Goal: Task Accomplishment & Management: Use online tool/utility

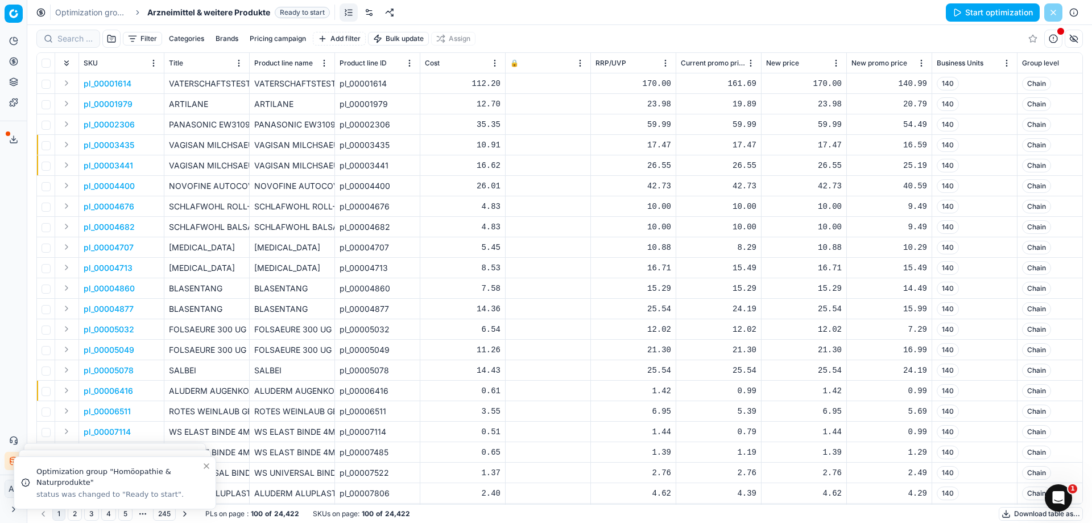
click at [132, 40] on button "Filter" at bounding box center [142, 39] width 39 height 14
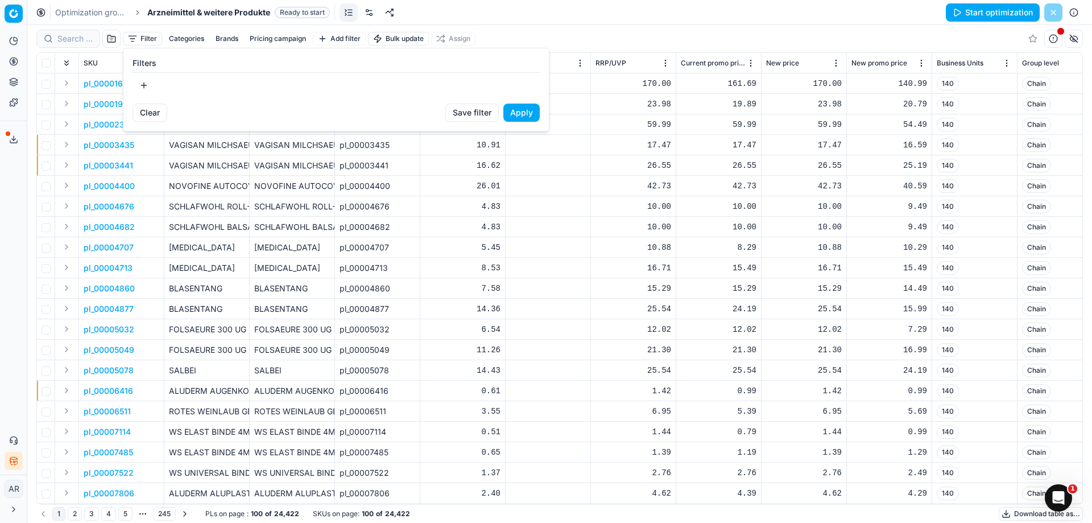
click at [144, 82] on button "button" at bounding box center [144, 85] width 23 height 18
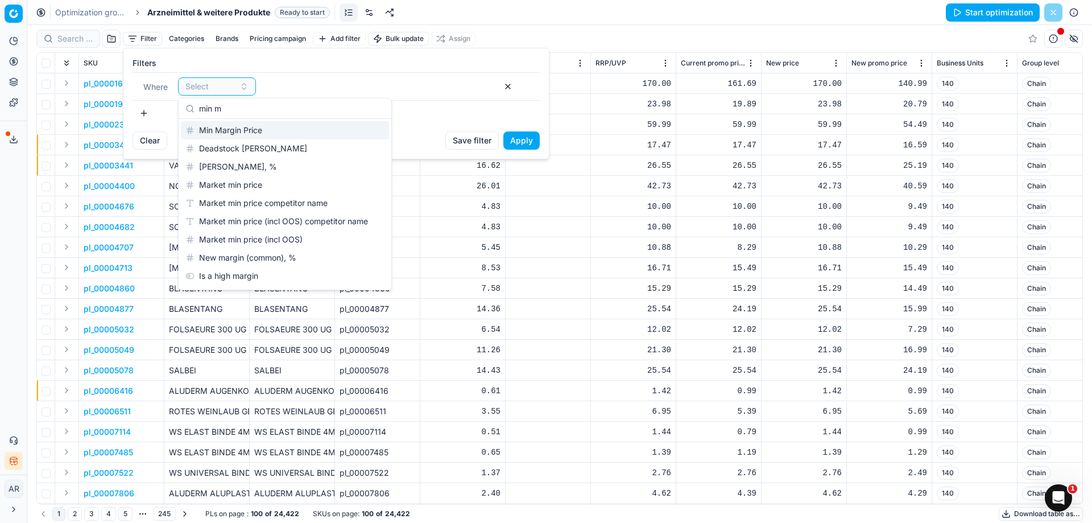
type input "min m"
click at [260, 125] on div "Min Margin Price" at bounding box center [285, 130] width 208 height 18
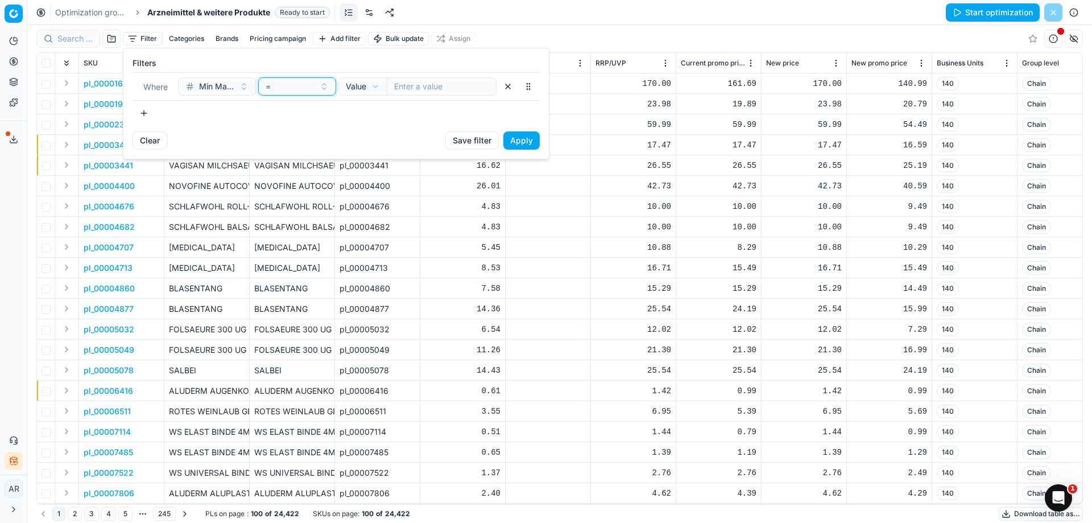
click at [299, 86] on div "=" at bounding box center [291, 86] width 50 height 11
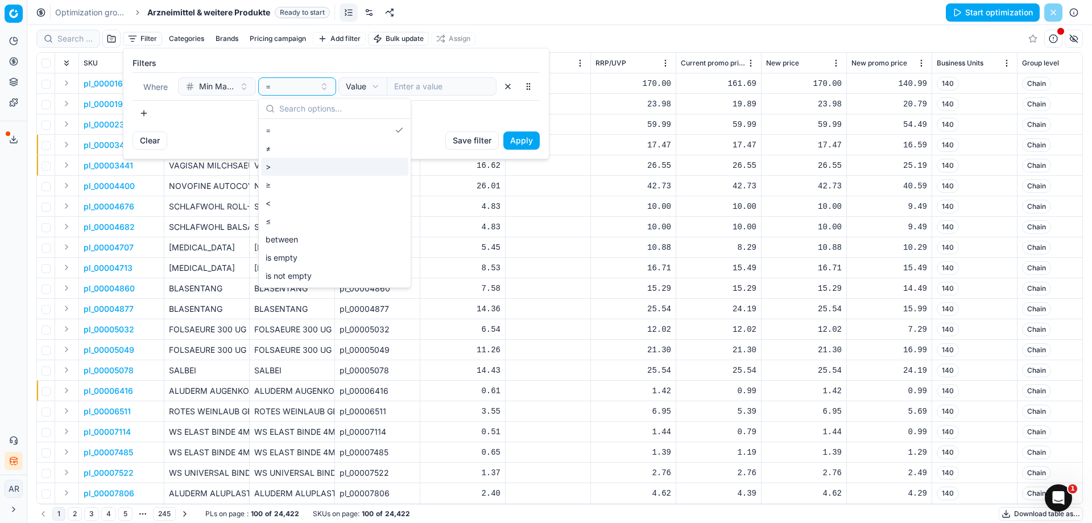
click at [293, 162] on div ">" at bounding box center [334, 167] width 147 height 18
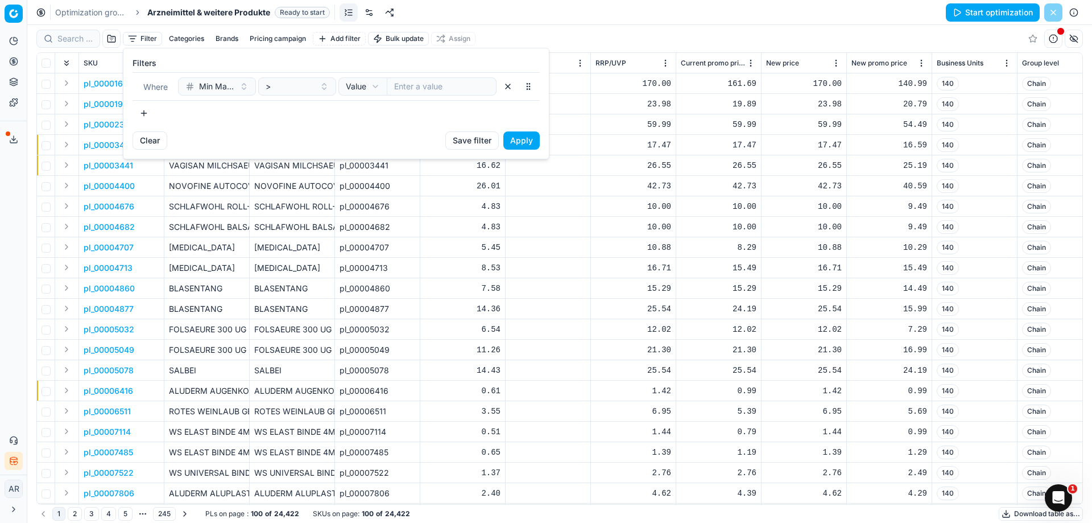
click at [436, 89] on input "number" at bounding box center [442, 86] width 110 height 18
click at [489, 94] on input "number" at bounding box center [442, 86] width 110 height 18
click at [361, 92] on html "Pricing platform Analytics Pricing Product portfolio Templates Export service 0…" at bounding box center [546, 261] width 1092 height 523
select select "reference"
click at [436, 90] on div "Select" at bounding box center [433, 86] width 84 height 11
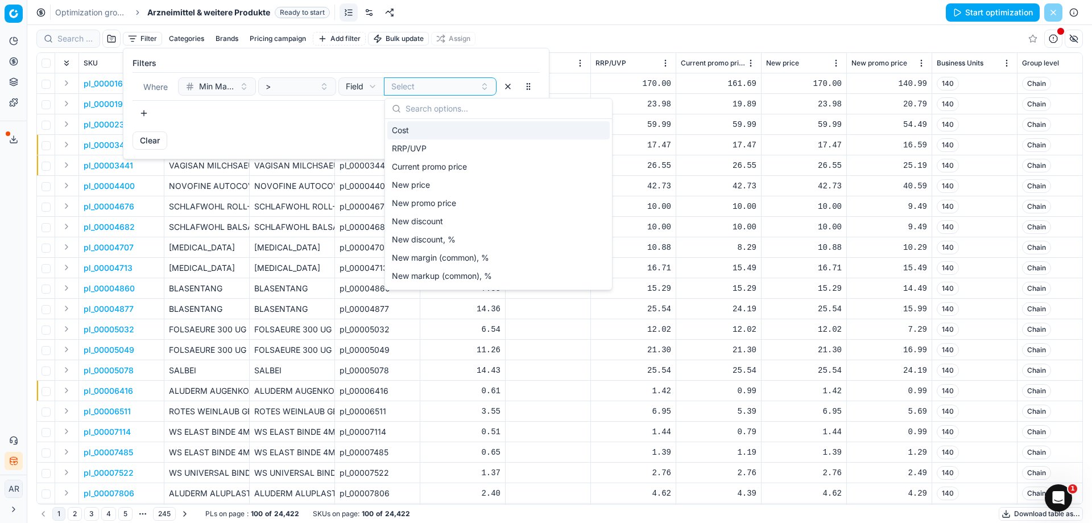
click at [425, 138] on div "Cost" at bounding box center [498, 130] width 222 height 18
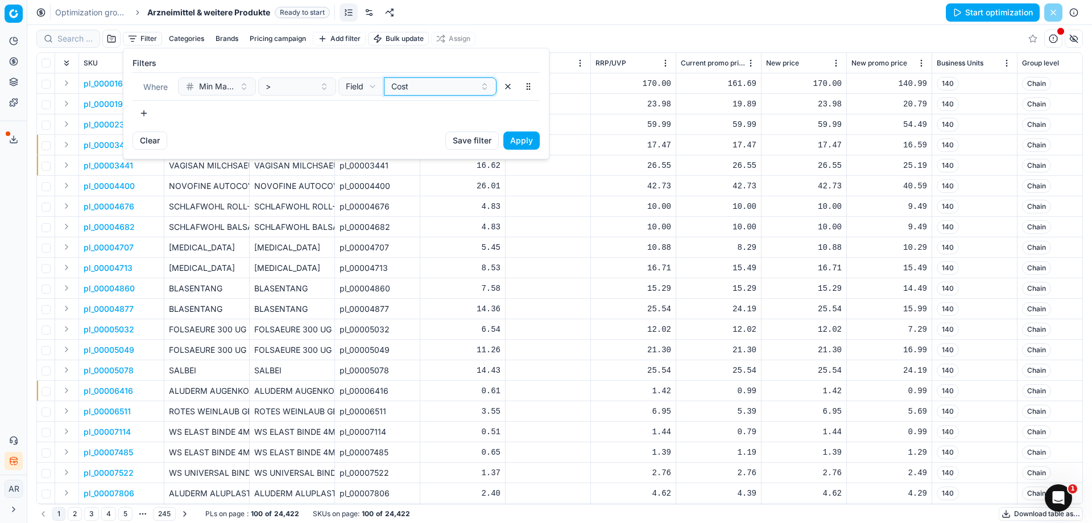
click at [427, 86] on div "Cost" at bounding box center [433, 86] width 84 height 11
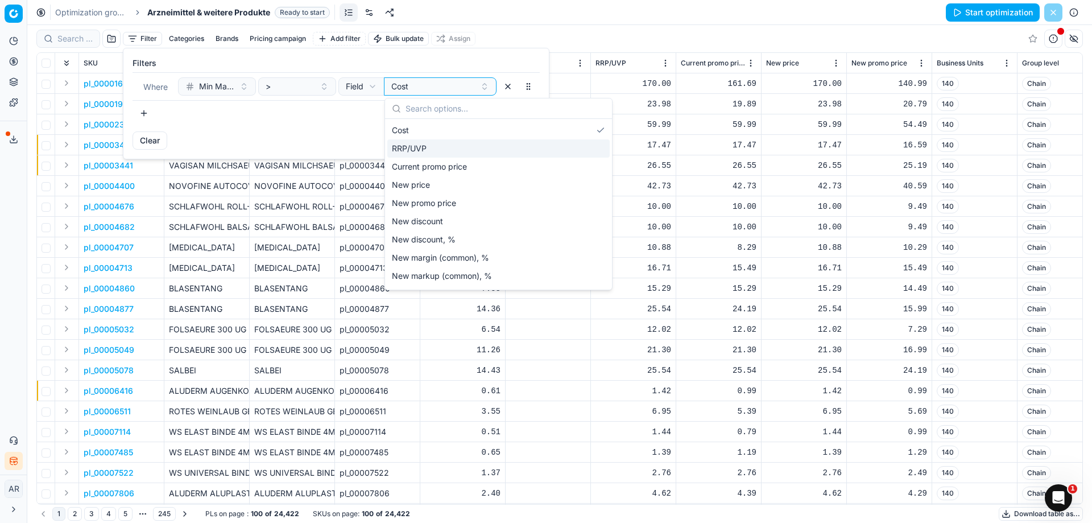
click at [414, 151] on div "RRP/UVP" at bounding box center [498, 148] width 222 height 18
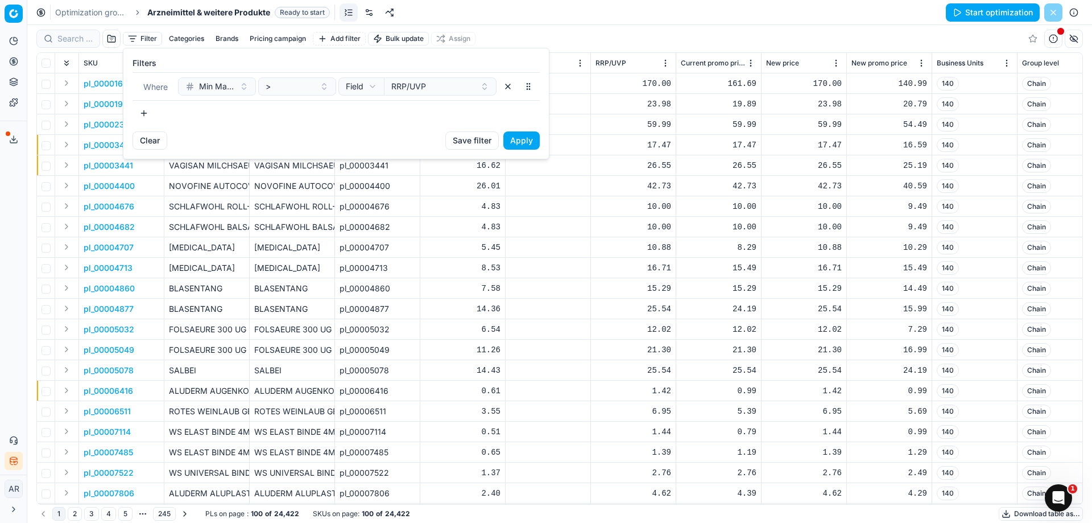
click at [522, 138] on button "Apply" at bounding box center [522, 140] width 36 height 18
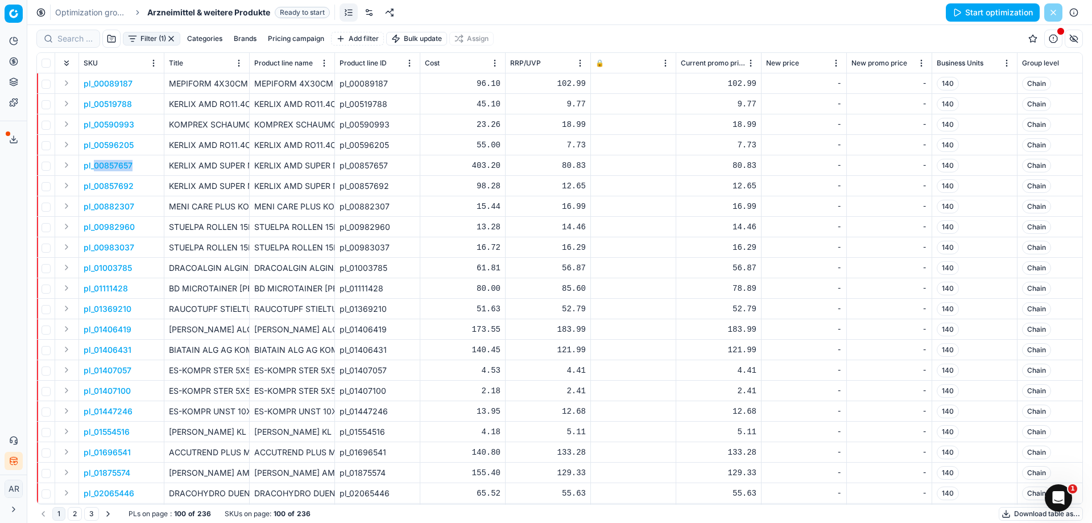
drag, startPoint x: 139, startPoint y: 164, endPoint x: 93, endPoint y: 165, distance: 46.7
click at [93, 165] on td "pl_00857657" at bounding box center [121, 165] width 85 height 20
copy p "00857657"
drag, startPoint x: 138, startPoint y: 82, endPoint x: 94, endPoint y: 85, distance: 43.3
click at [94, 85] on td "pl_00089187" at bounding box center [121, 83] width 85 height 20
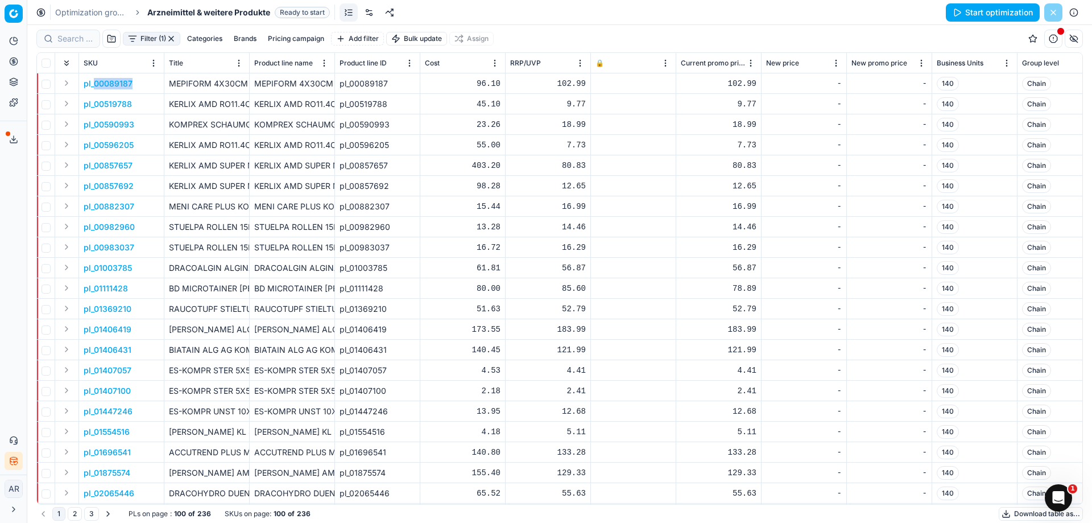
copy p "00089187"
